Goal: Obtain resource: Obtain resource

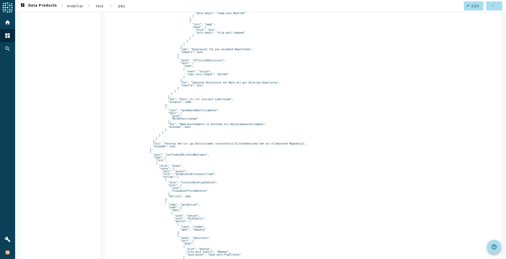
scroll to position [1671, 0]
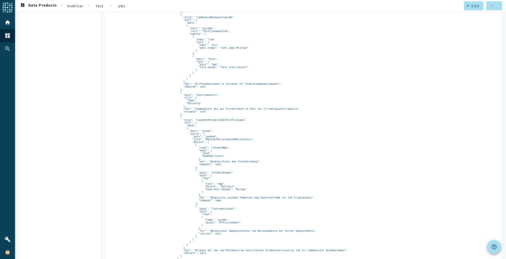
scroll to position [1288, 0]
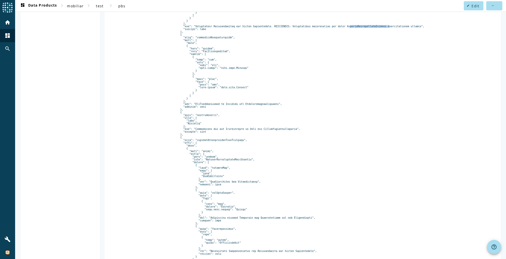
scroll to position [1349, 0]
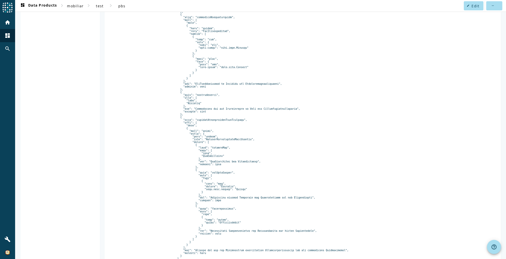
copy pre "FakturaTeilzeitraumTeilPraemie"
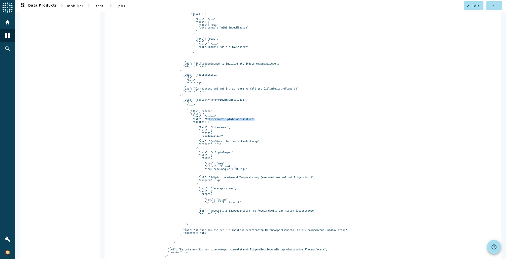
scroll to position [1389, 0]
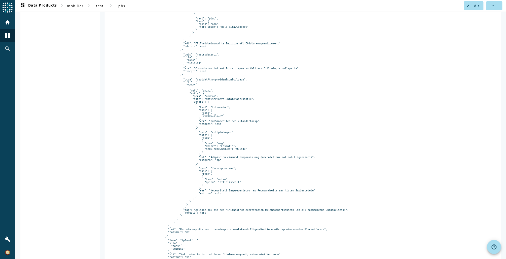
copy pre "tarifbausteine"
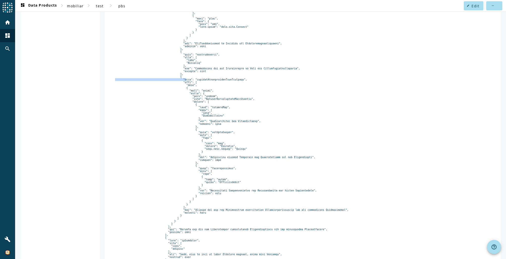
copy pre "fakturaTeilzeitraumTeilPraemien"
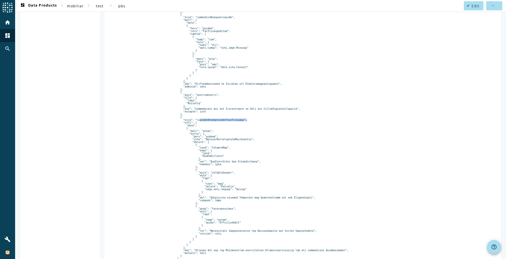
scroll to position [1288, 0]
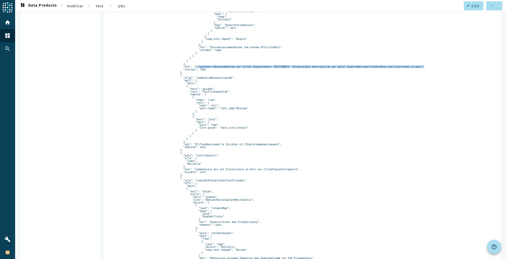
drag, startPoint x: 188, startPoint y: 89, endPoint x: 394, endPoint y: 88, distance: 205.8
copy pre "Proratierte Tarifbausteine für diesen Teilzeitraum. DEPRECATED: Marktangebot in…"
